Goal: Transaction & Acquisition: Download file/media

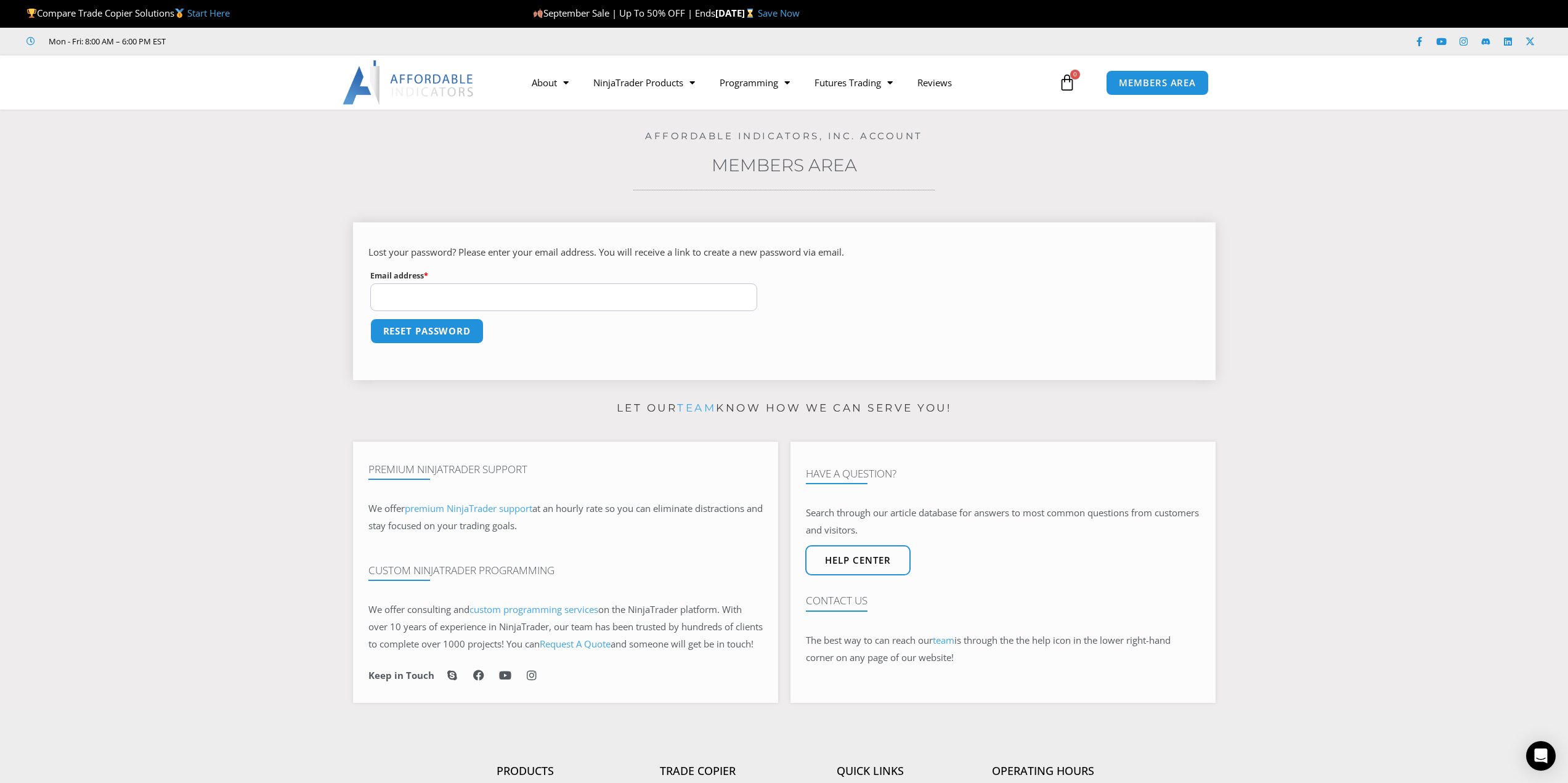
click at [524, 289] on input "Email address * Required" at bounding box center [564, 297] width 388 height 28
type input "**********"
click at [411, 331] on button "Reset password" at bounding box center [427, 331] width 120 height 27
click at [388, 327] on button "Save" at bounding box center [395, 331] width 53 height 27
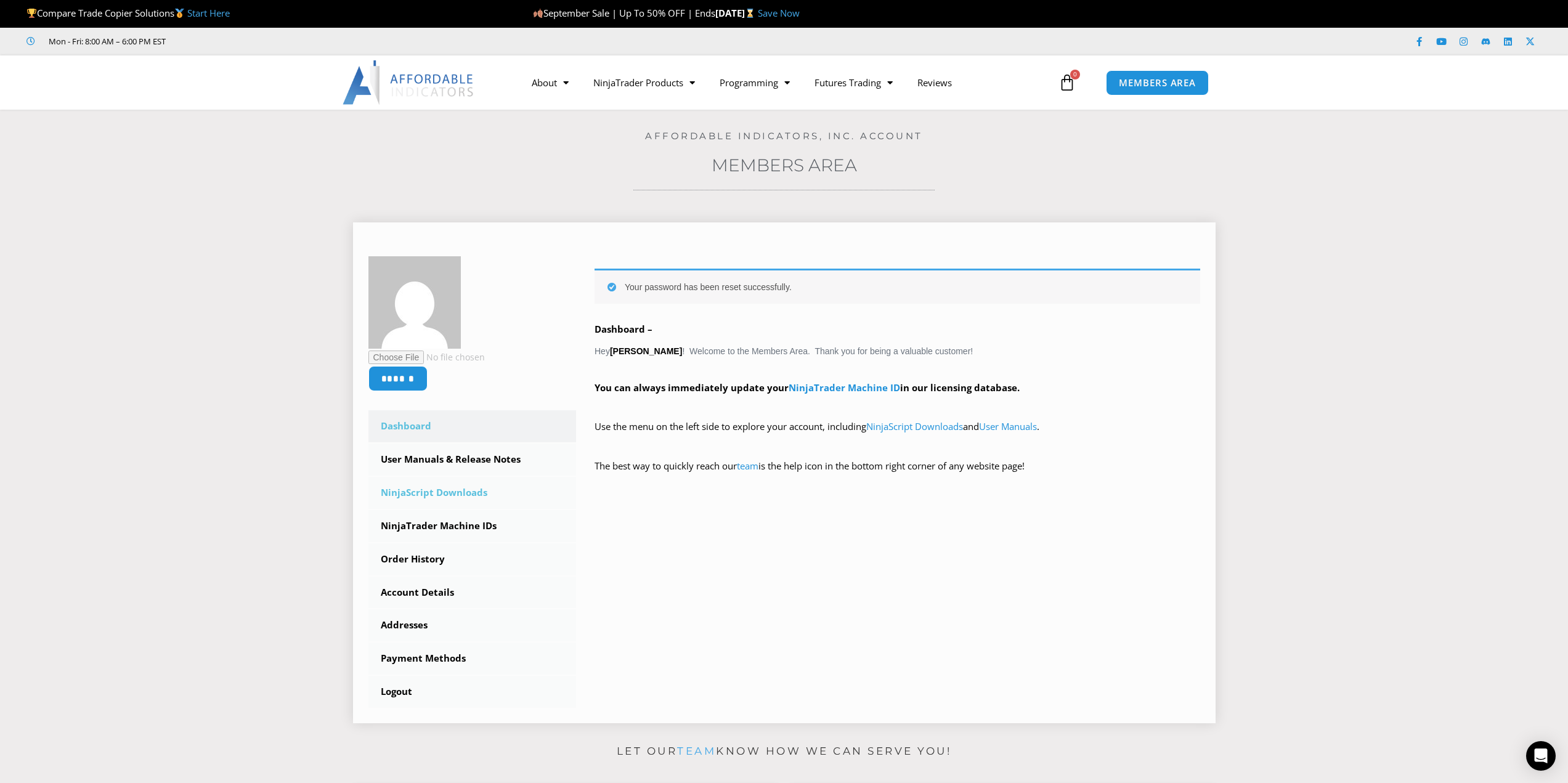
click at [451, 496] on link "NinjaScript Downloads" at bounding box center [472, 493] width 208 height 32
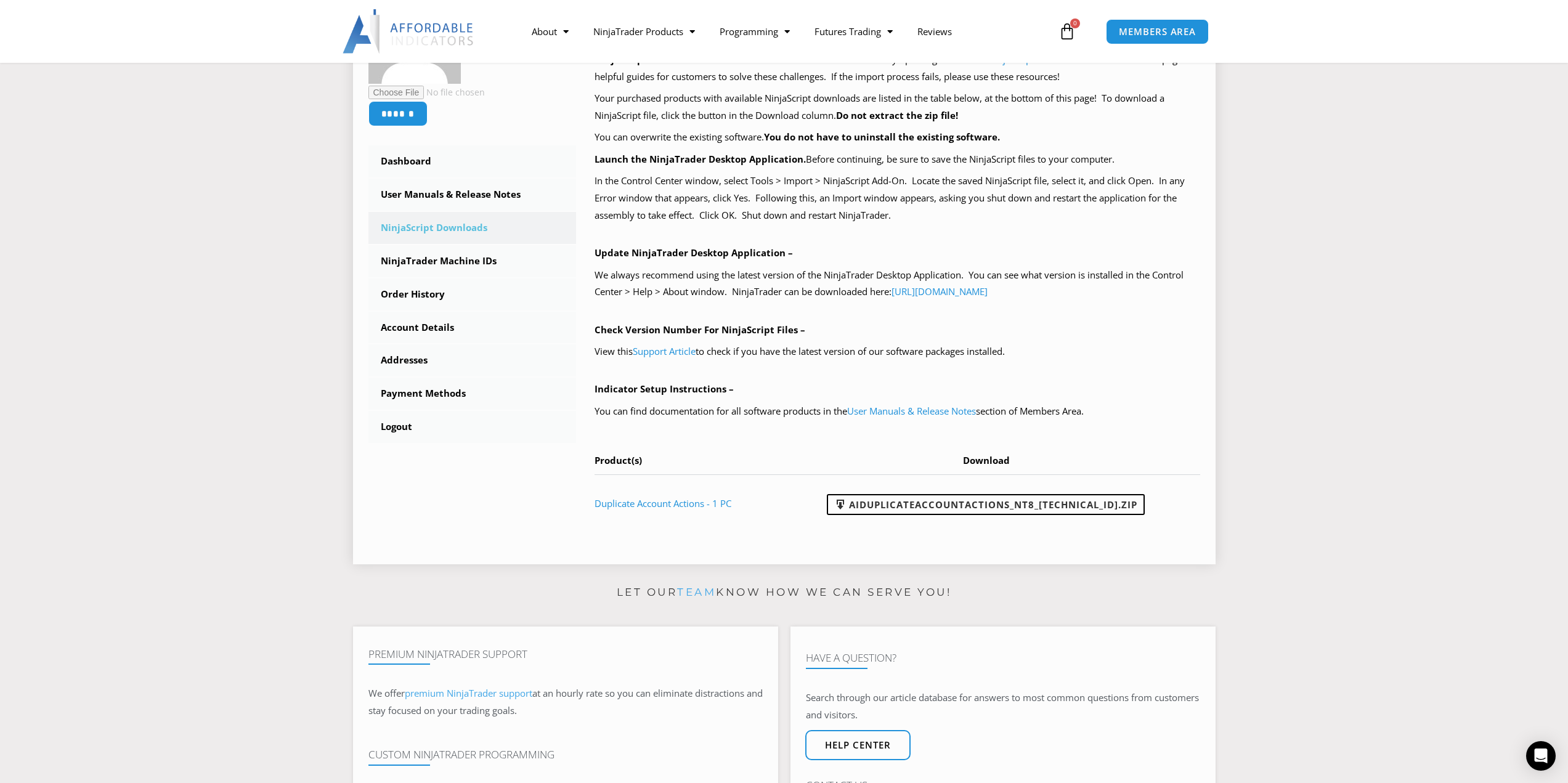
scroll to position [308, 0]
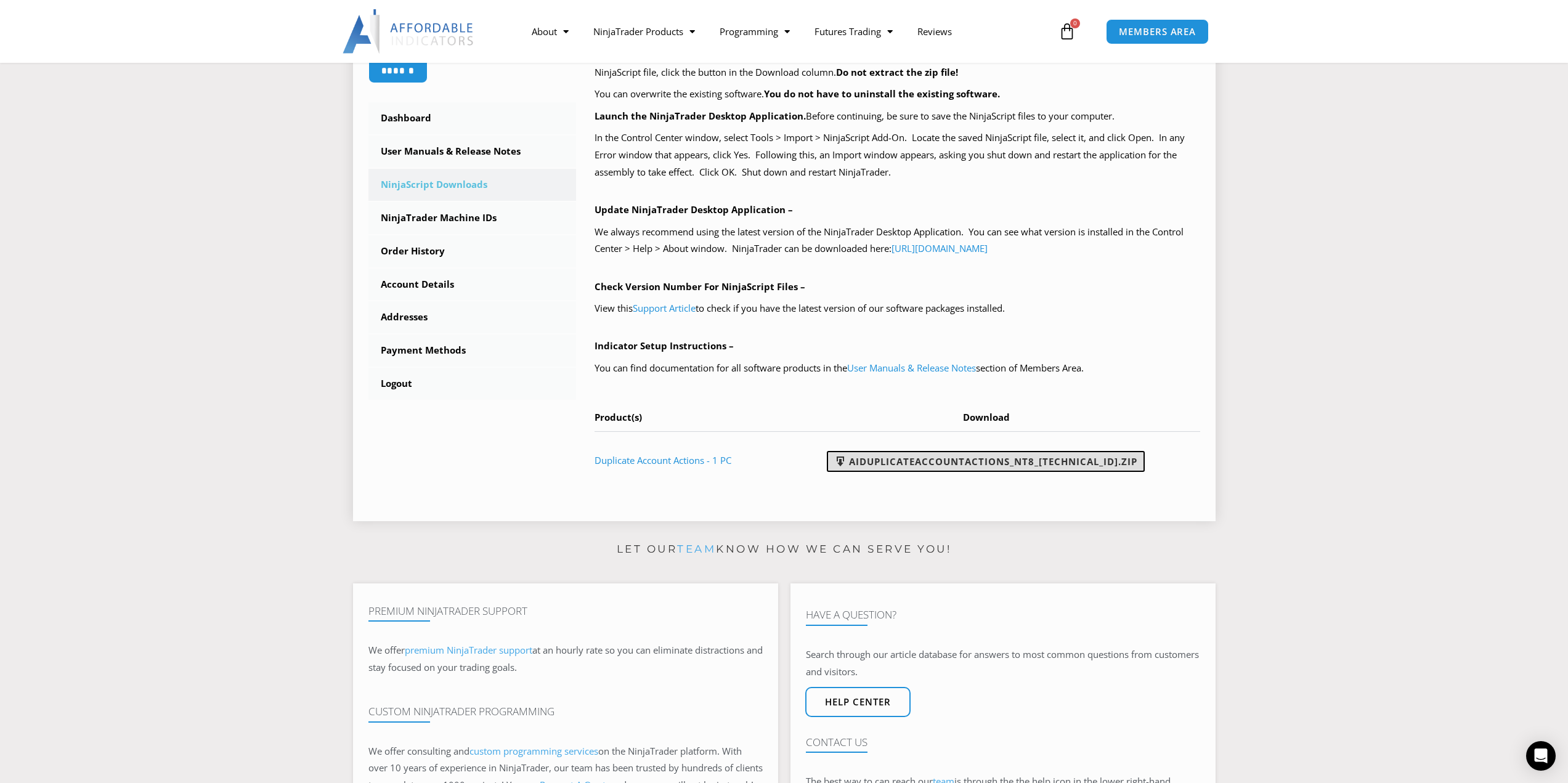
click at [939, 463] on link "AIDuplicateAccountActions_NT8_25.9.10.1.zip" at bounding box center [986, 462] width 318 height 21
click at [676, 459] on link "Duplicate Account Actions - 1 PC" at bounding box center [663, 460] width 137 height 13
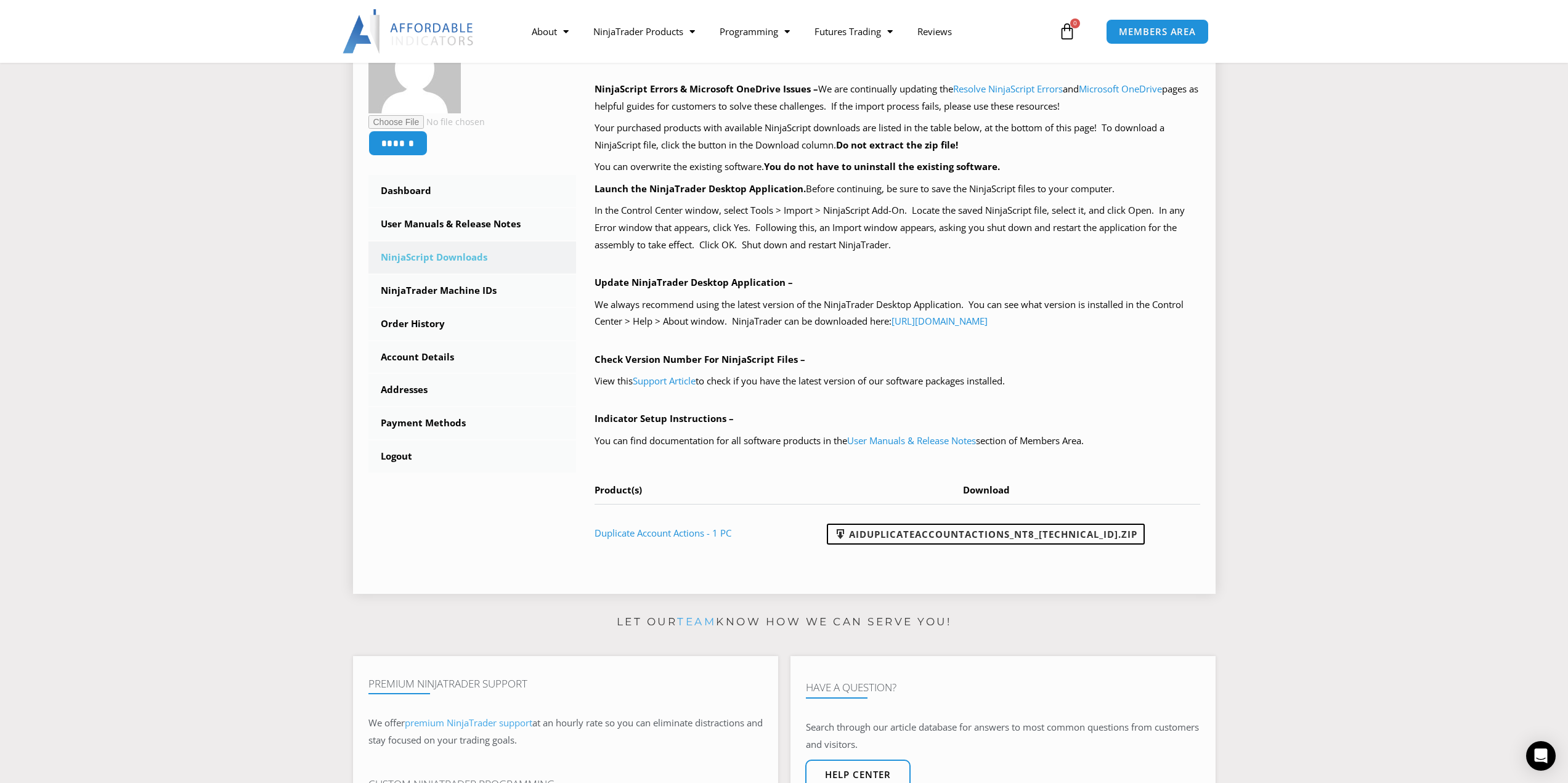
scroll to position [205, 0]
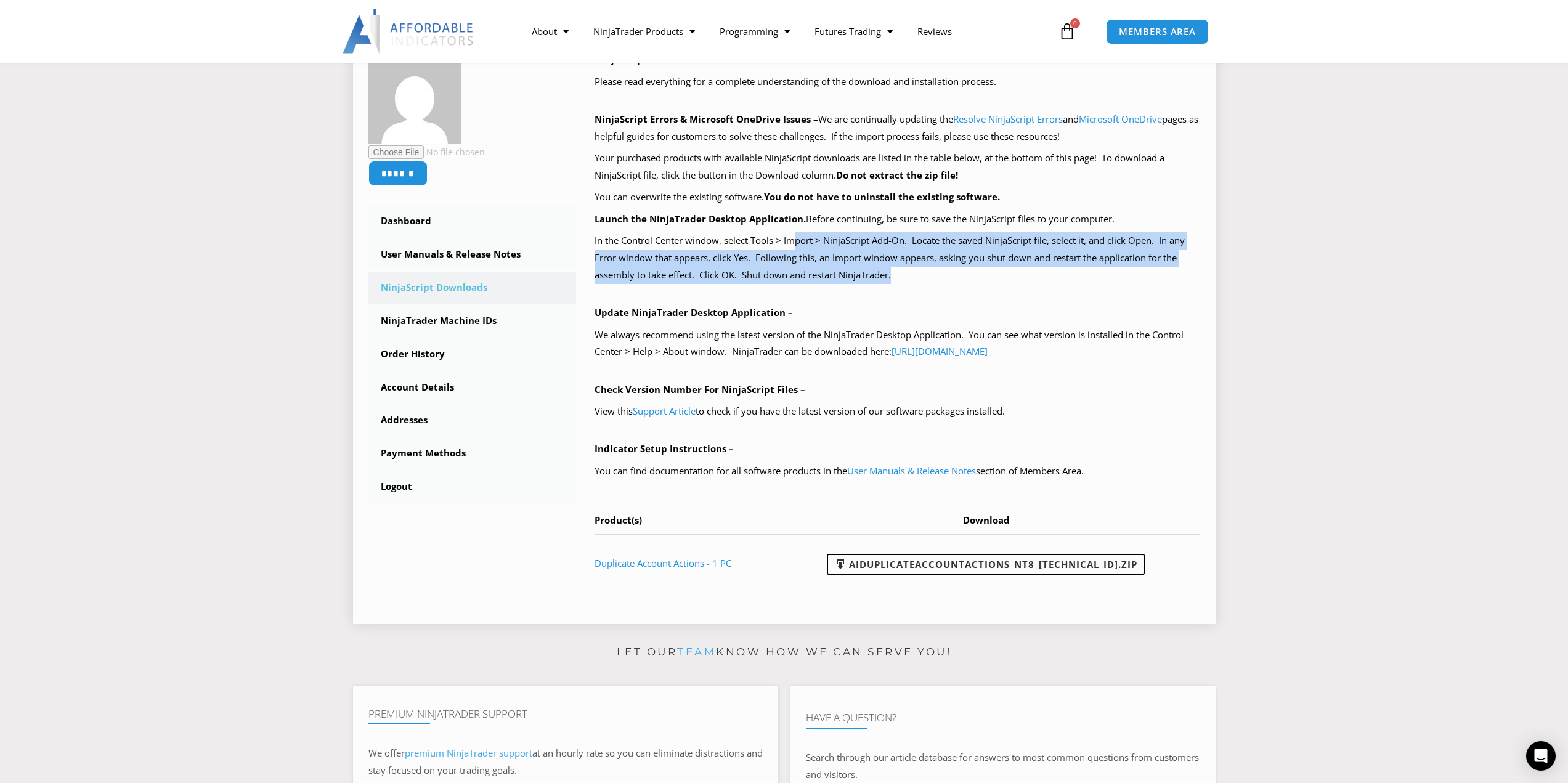
drag, startPoint x: 805, startPoint y: 241, endPoint x: 940, endPoint y: 273, distance: 138.7
click at [930, 272] on p "In the Control Center window, select Tools > Import > NinjaScript Add-On. Locat…" at bounding box center [897, 258] width 606 height 52
click at [967, 273] on p "In the Control Center window, select Tools > Import > NinjaScript Add-On. Locat…" at bounding box center [897, 258] width 606 height 52
click at [978, 274] on p "In the Control Center window, select Tools > Import > NinjaScript Add-On. Locat…" at bounding box center [897, 258] width 606 height 52
click at [1000, 244] on p "In the Control Center window, select Tools > Import > NinjaScript Add-On. Locat…" at bounding box center [897, 258] width 606 height 52
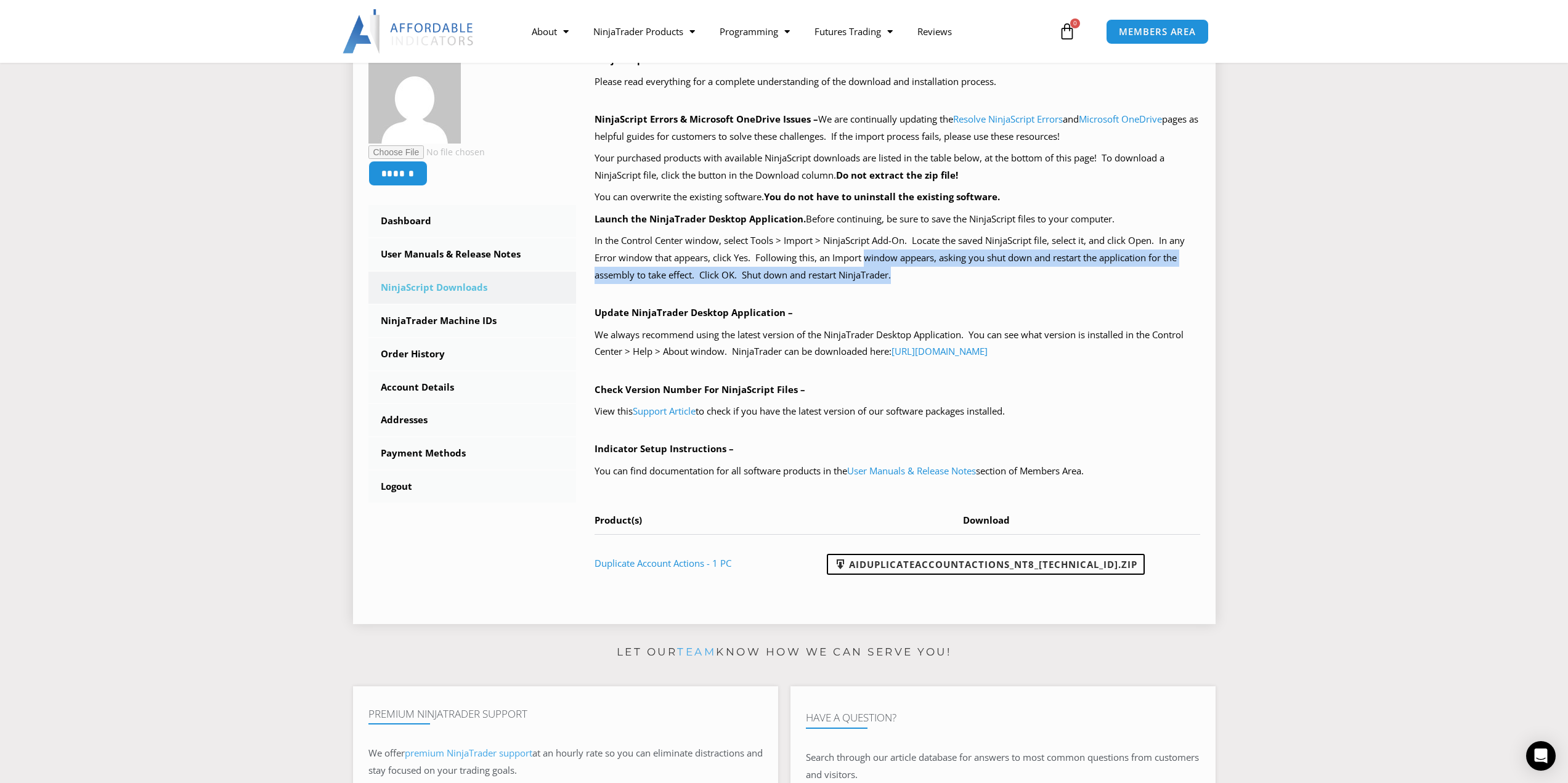
drag, startPoint x: 915, startPoint y: 263, endPoint x: 940, endPoint y: 271, distance: 26.2
click at [940, 271] on p "In the Control Center window, select Tools > Import > NinjaScript Add-On. Locat…" at bounding box center [897, 258] width 606 height 52
click at [956, 275] on p "In the Control Center window, select Tools > Import > NinjaScript Add-On. Locat…" at bounding box center [897, 258] width 606 height 52
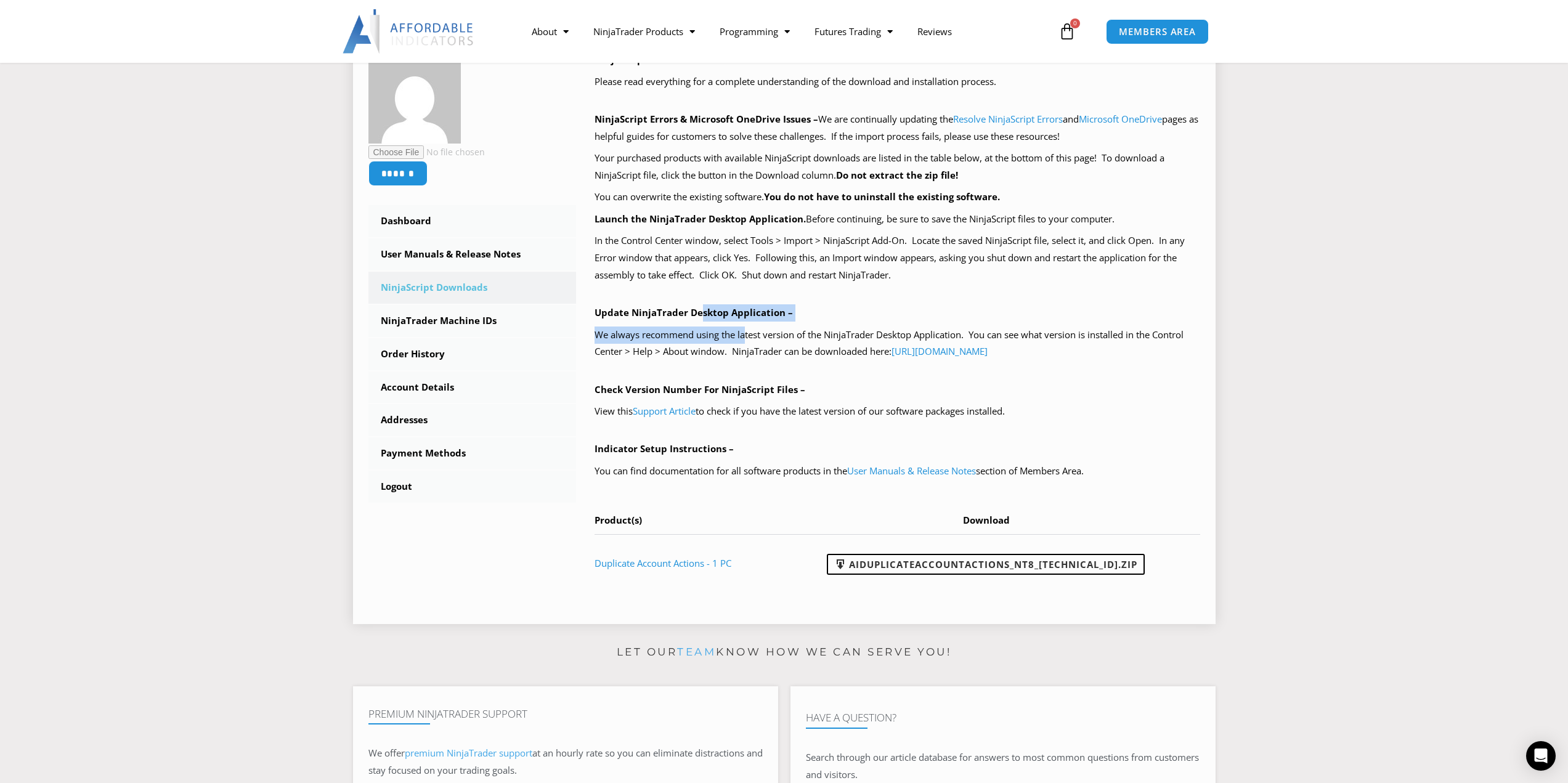
drag, startPoint x: 711, startPoint y: 310, endPoint x: 747, endPoint y: 336, distance: 44.4
click at [750, 332] on div "NinjaScript Download & Installation – Please read everything for a complete und…" at bounding box center [897, 321] width 606 height 540
click at [732, 338] on p "We always recommend using the latest version of the NinjaTrader Desktop Applica…" at bounding box center [897, 344] width 606 height 35
drag, startPoint x: 734, startPoint y: 394, endPoint x: 805, endPoint y: 408, distance: 72.4
click at [797, 411] on div "NinjaScript Download & Installation – Please read everything for a complete und…" at bounding box center [897, 321] width 606 height 540
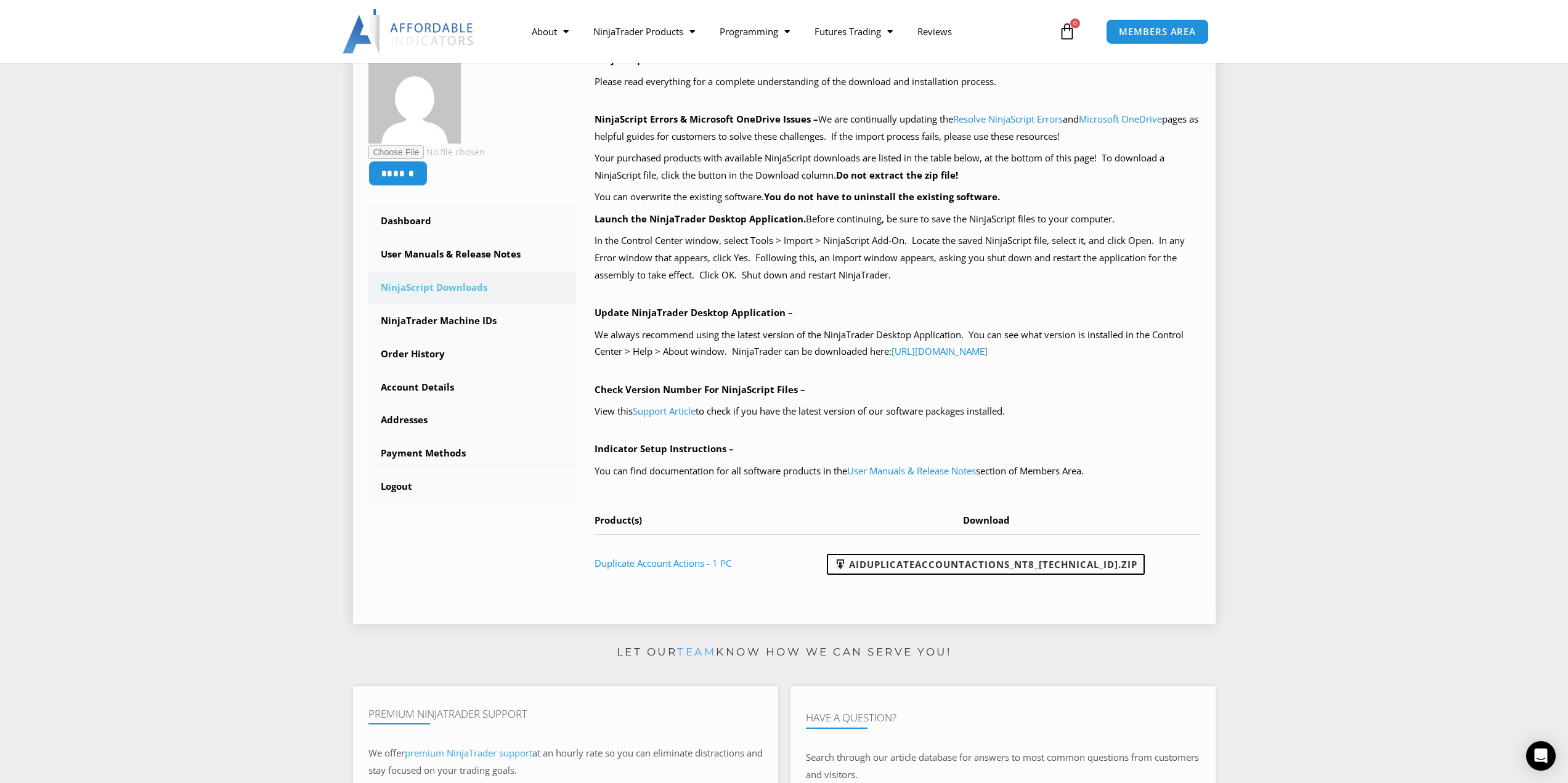
click at [819, 401] on div "NinjaScript Download & Installation – Please read everything for a complete und…" at bounding box center [897, 321] width 606 height 540
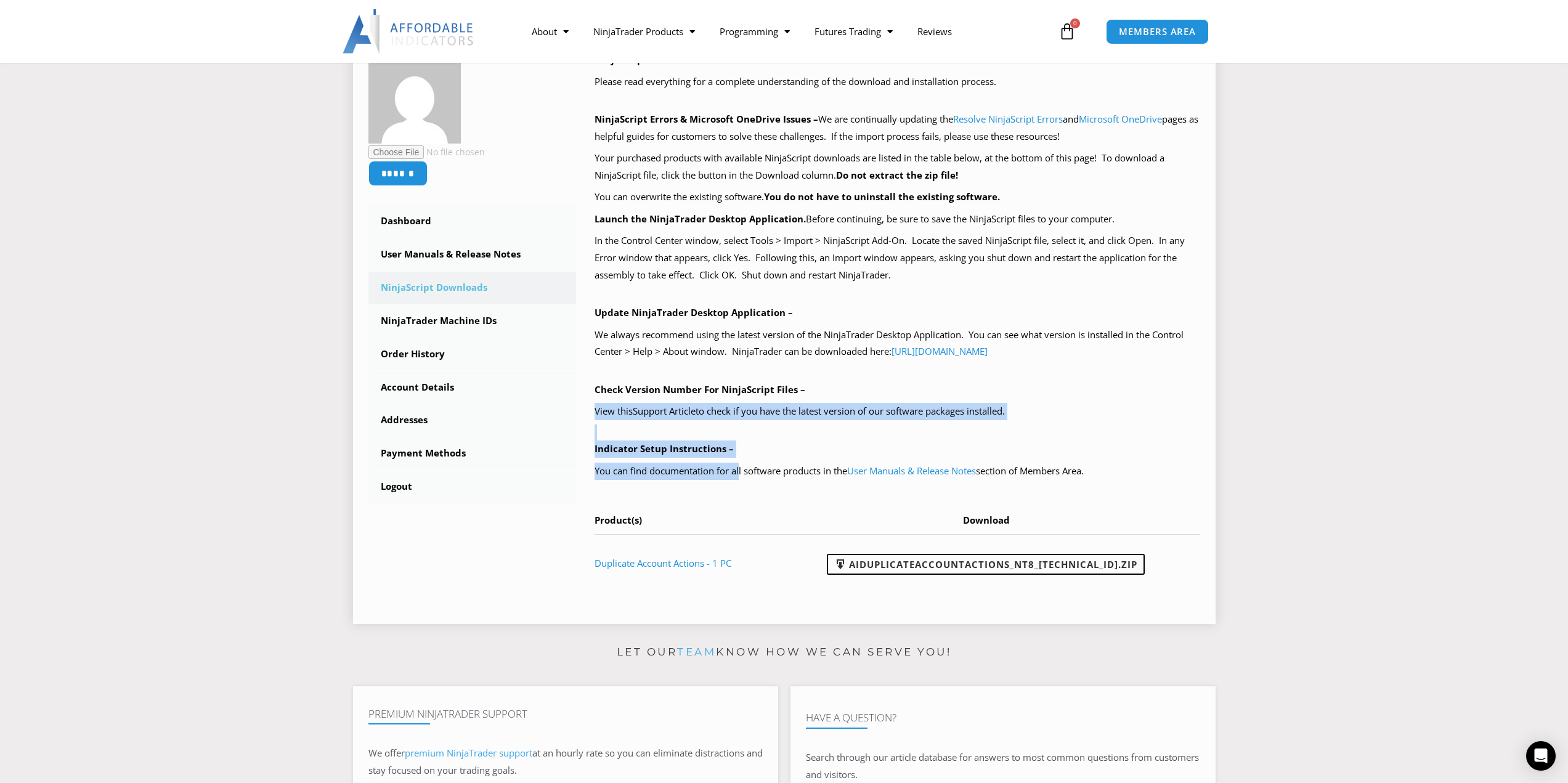
drag, startPoint x: 683, startPoint y: 444, endPoint x: 750, endPoint y: 472, distance: 72.6
click at [744, 469] on div "NinjaScript Download & Installation – Please read everything for a complete und…" at bounding box center [897, 321] width 606 height 540
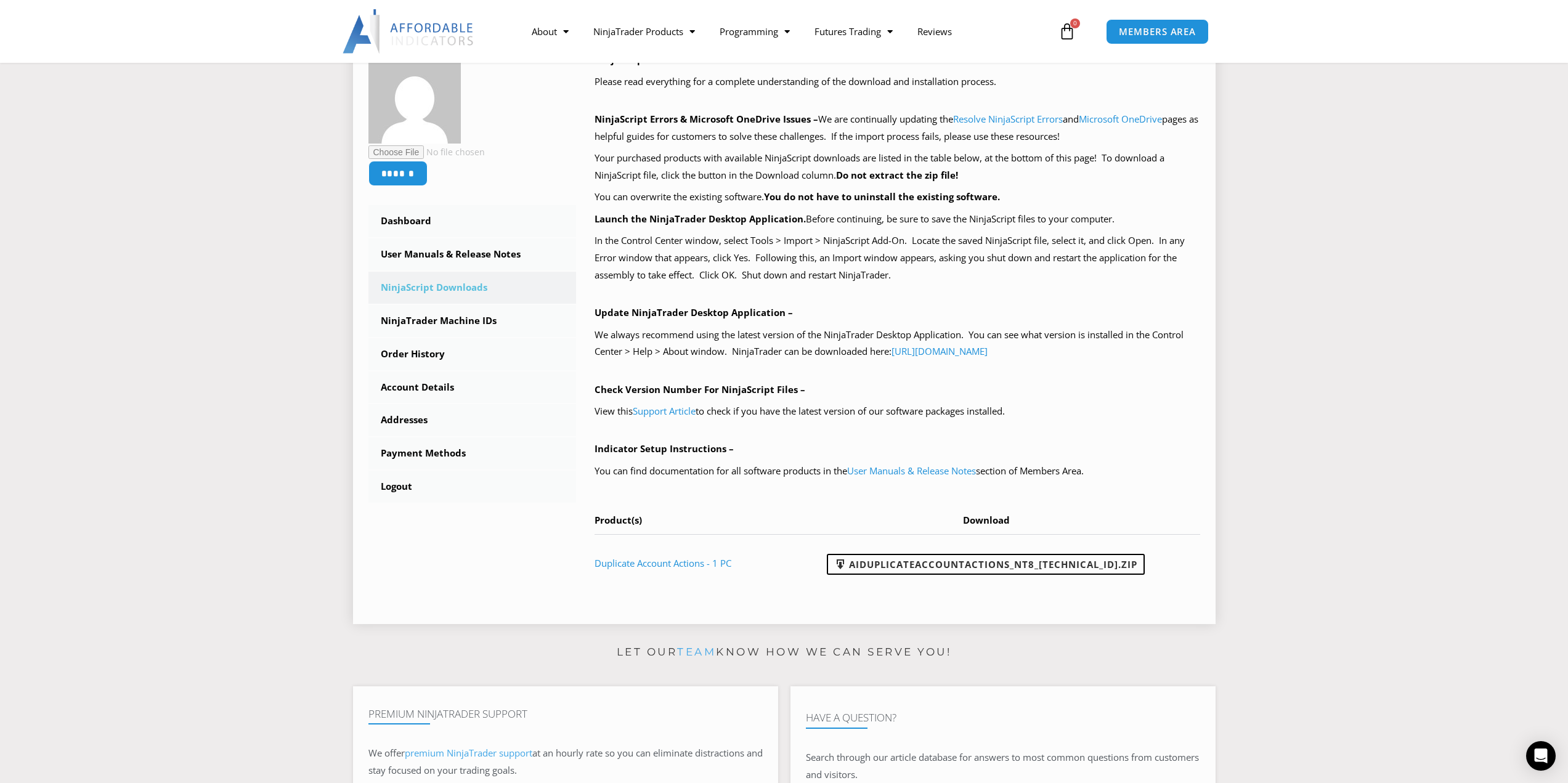
click at [750, 472] on p "You can find documentation for all software products in the User Manuals & Rele…" at bounding box center [897, 471] width 606 height 17
drag, startPoint x: 653, startPoint y: 450, endPoint x: 766, endPoint y: 485, distance: 118.3
click at [766, 485] on div "NinjaScript Download & Installation – Please read everything for a complete und…" at bounding box center [897, 321] width 606 height 540
click at [770, 473] on p "You can find documentation for all software products in the User Manuals & Rele…" at bounding box center [897, 471] width 606 height 17
click at [803, 468] on p "You can find documentation for all software products in the User Manuals & Rele…" at bounding box center [897, 471] width 606 height 17
